Goal: Information Seeking & Learning: Learn about a topic

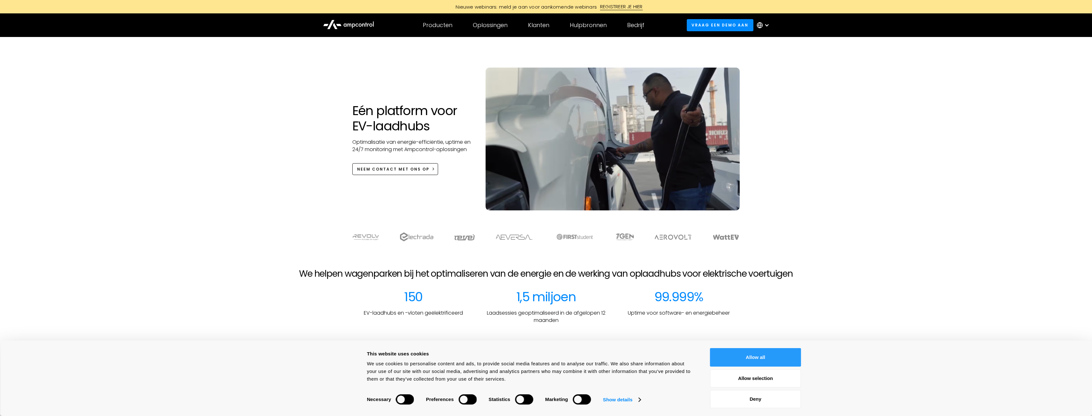
click at [728, 357] on button "Allow all" at bounding box center [755, 357] width 91 height 18
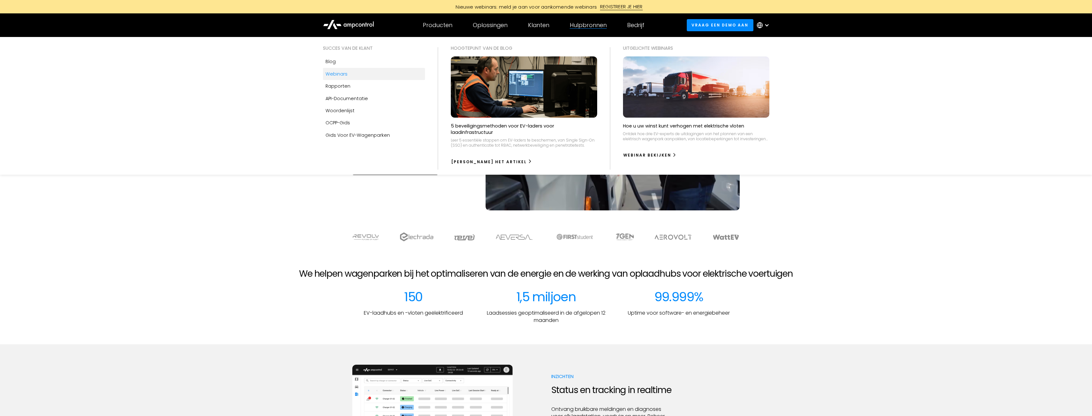
click at [335, 72] on div "Webinars" at bounding box center [336, 73] width 22 height 7
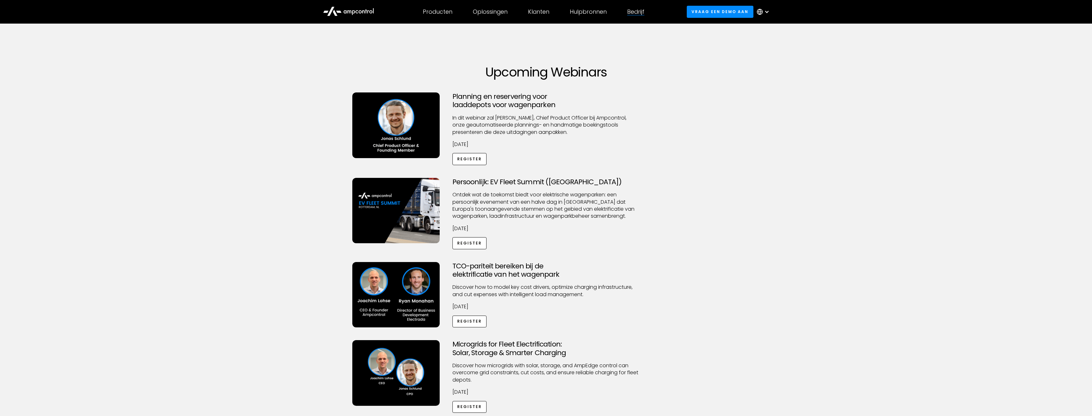
click at [624, 12] on div "Bedrijf BEDRIJF Bedrijfsnieuws Carrières Over Neem contact met ons op BEDRIJFSN…" at bounding box center [636, 12] width 38 height 22
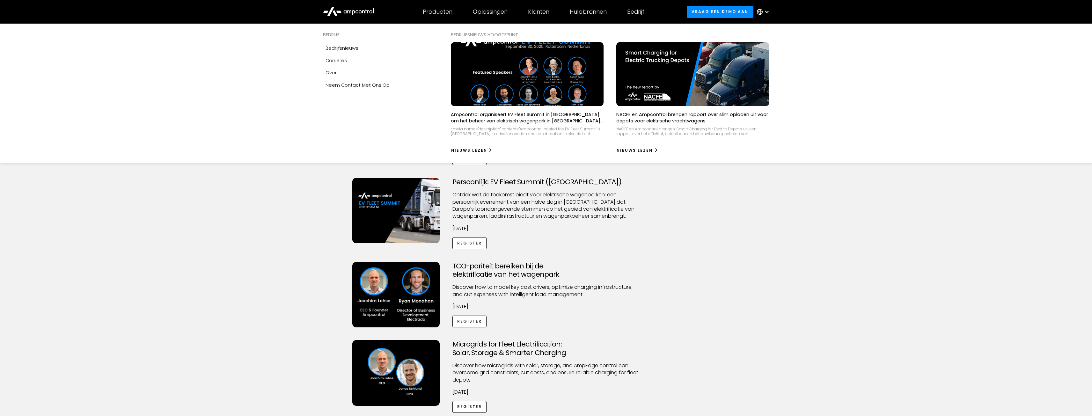
click at [636, 9] on div "Bedrijf" at bounding box center [635, 11] width 17 height 7
